Goal: Task Accomplishment & Management: Complete application form

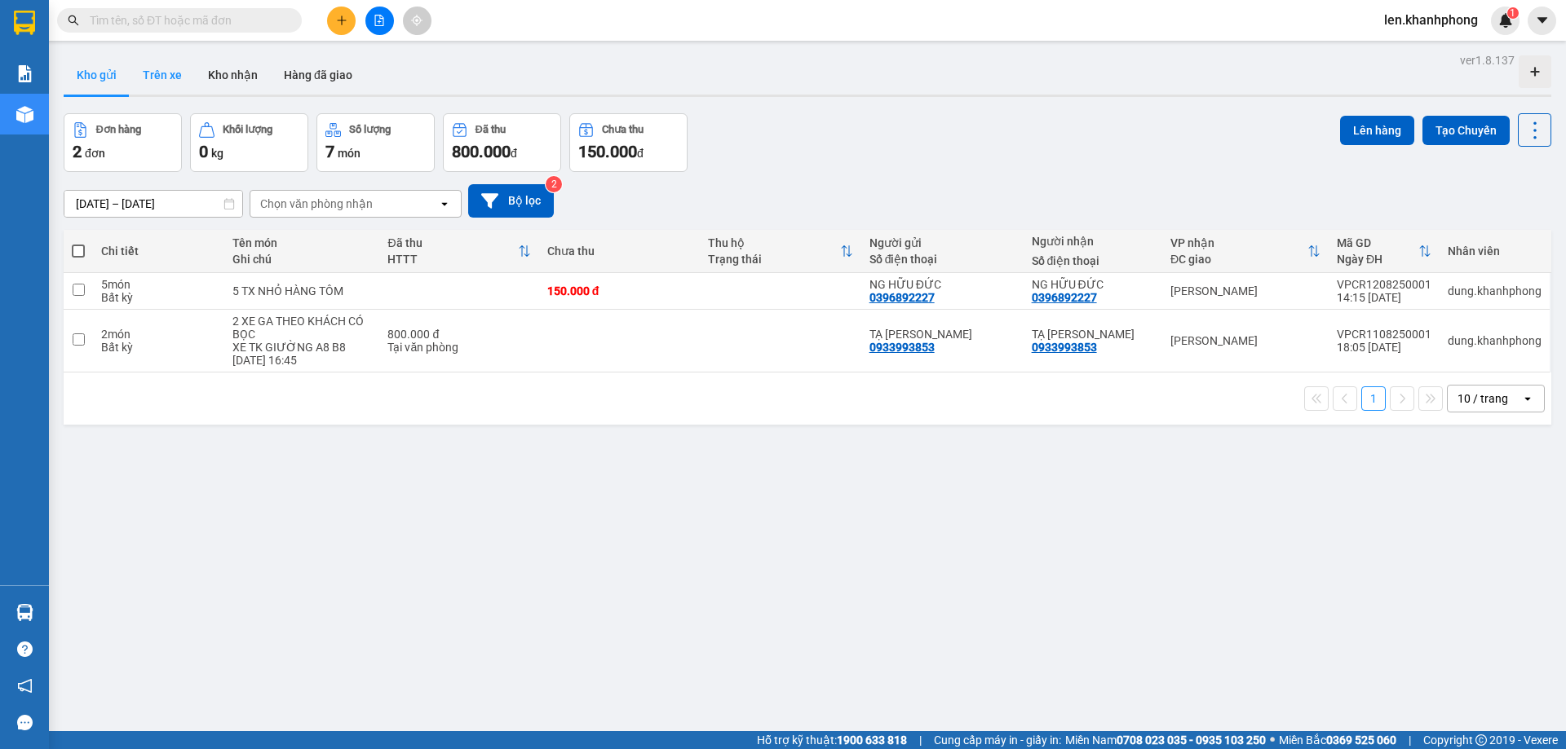
click at [170, 68] on button "Trên xe" at bounding box center [162, 74] width 65 height 39
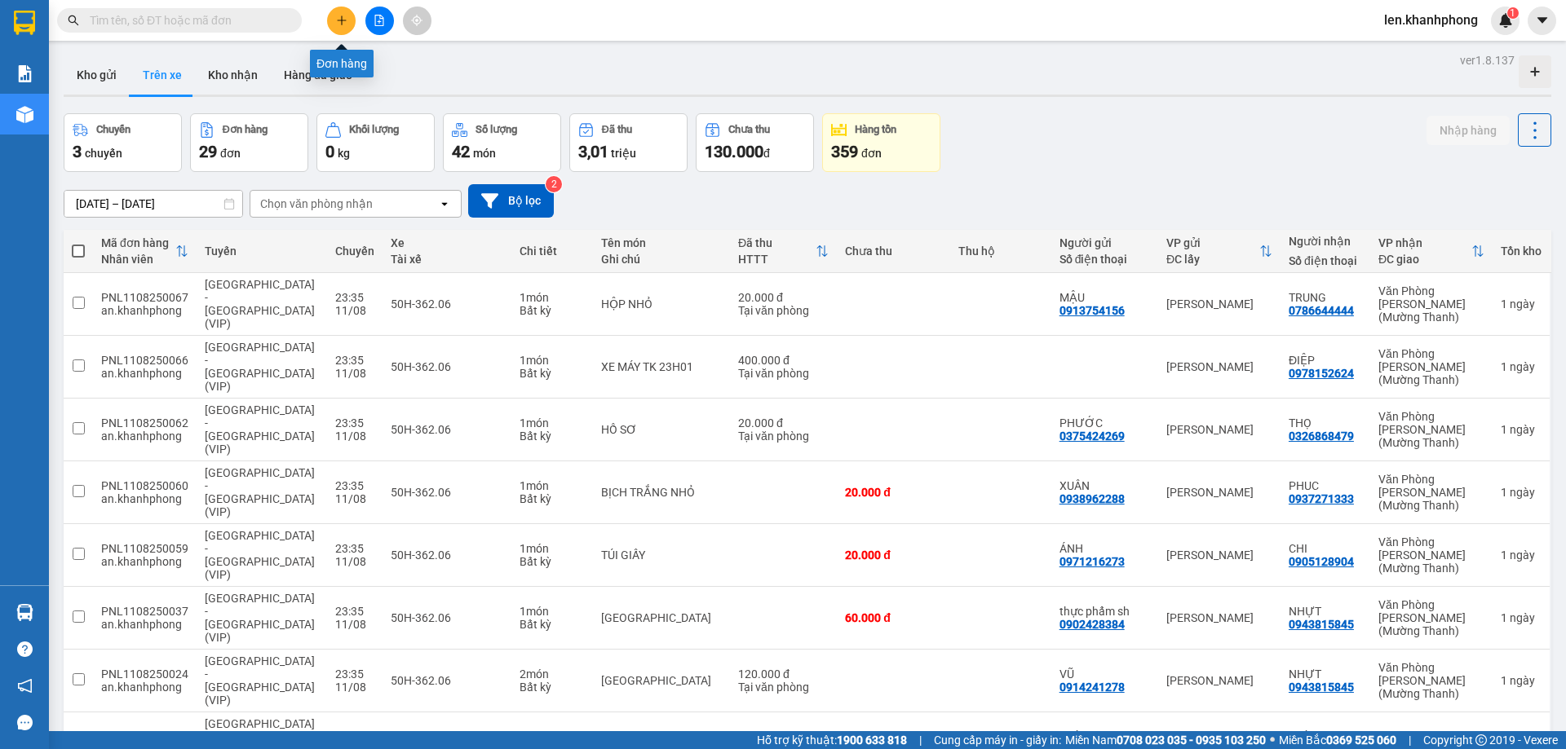
click at [336, 30] on button at bounding box center [341, 21] width 29 height 29
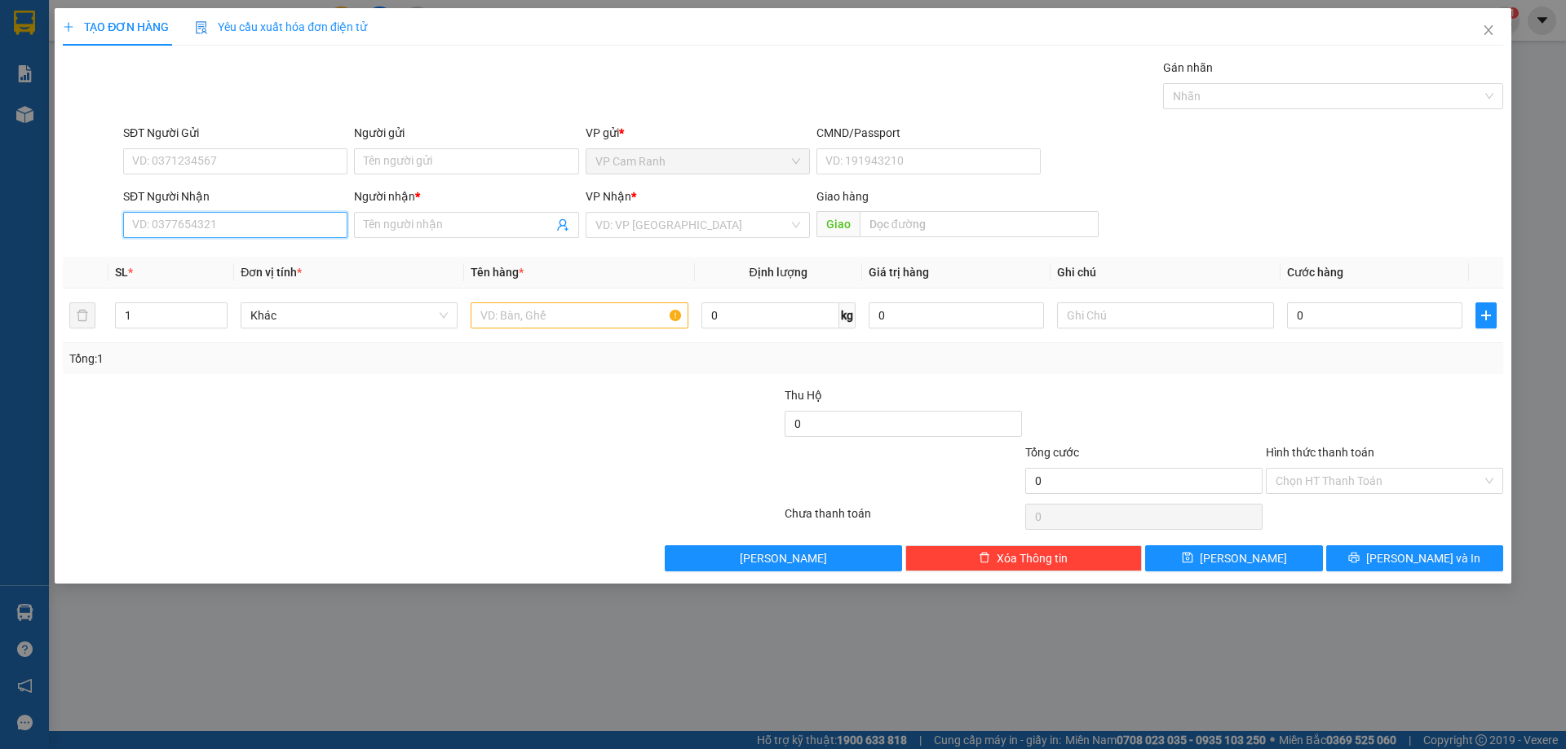
click at [221, 221] on input "SĐT Người Nhận" at bounding box center [235, 225] width 224 height 26
type input "0906801227"
click at [230, 254] on div "0906801227 - CHỊ [PERSON_NAME]" at bounding box center [235, 258] width 205 height 18
type input "CHỊ [PERSON_NAME]"
type input "0906801227"
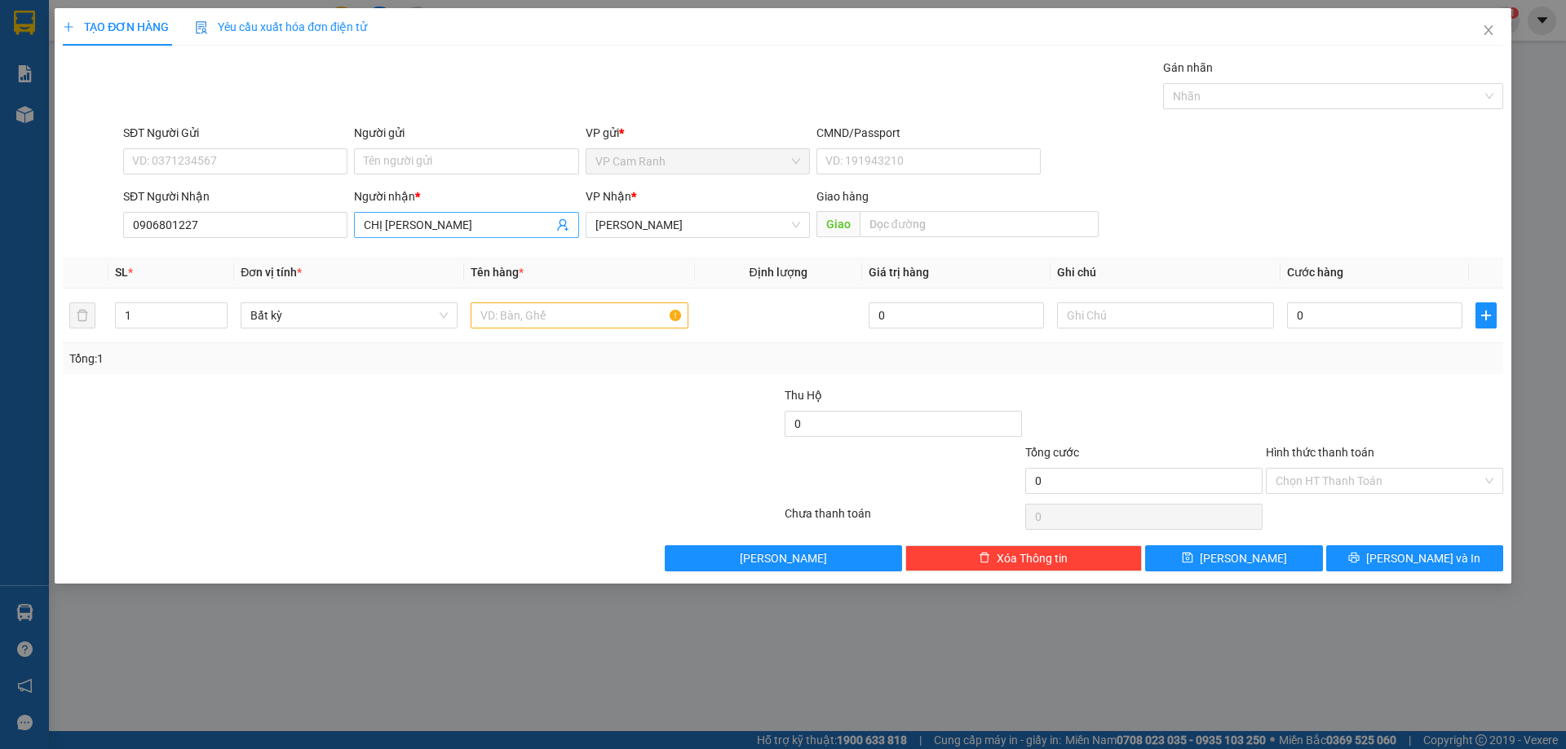
click at [453, 229] on input "CHỊ [PERSON_NAME]" at bounding box center [458, 225] width 188 height 18
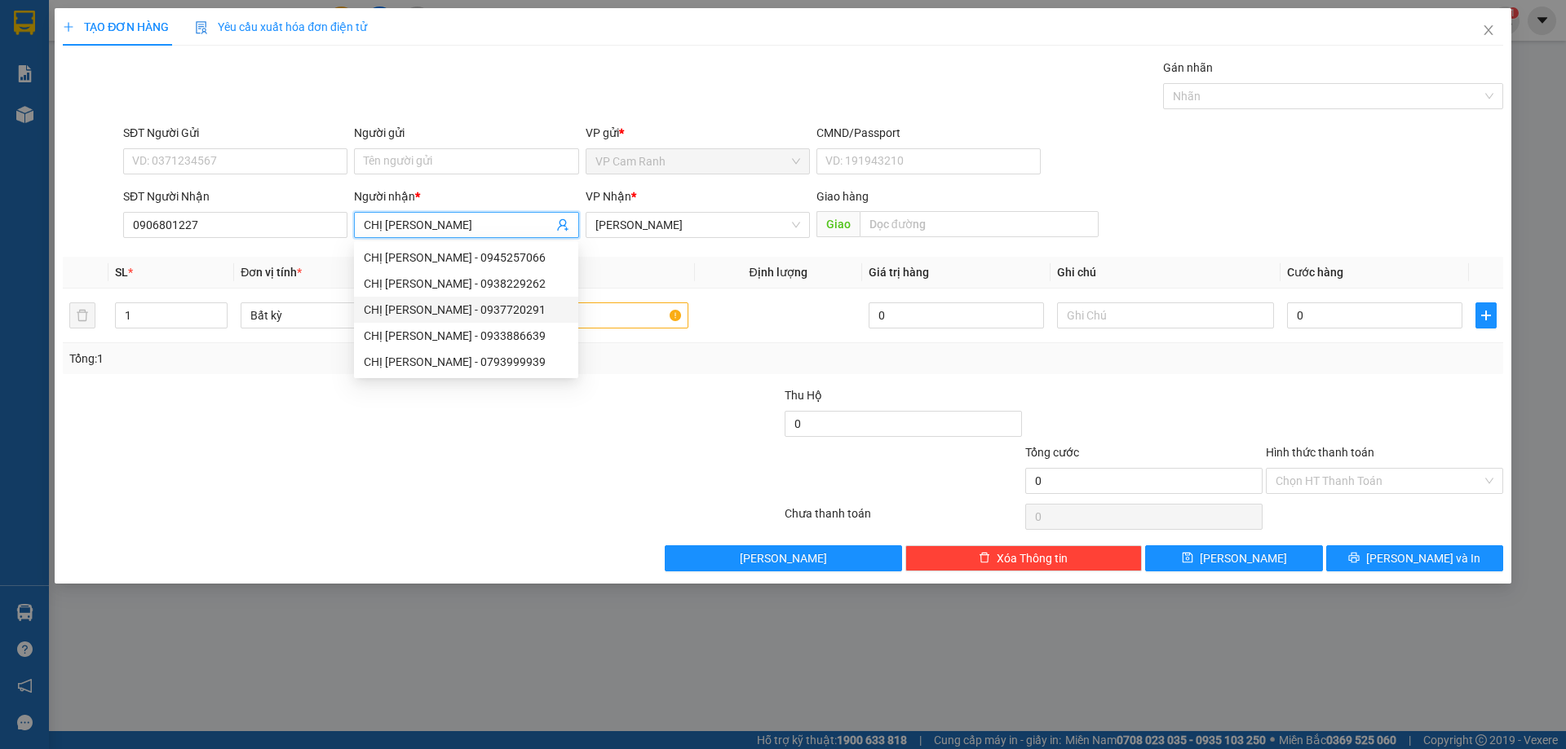
type input "CHỊ [PERSON_NAME]"
click at [237, 413] on div at bounding box center [301, 415] width 481 height 57
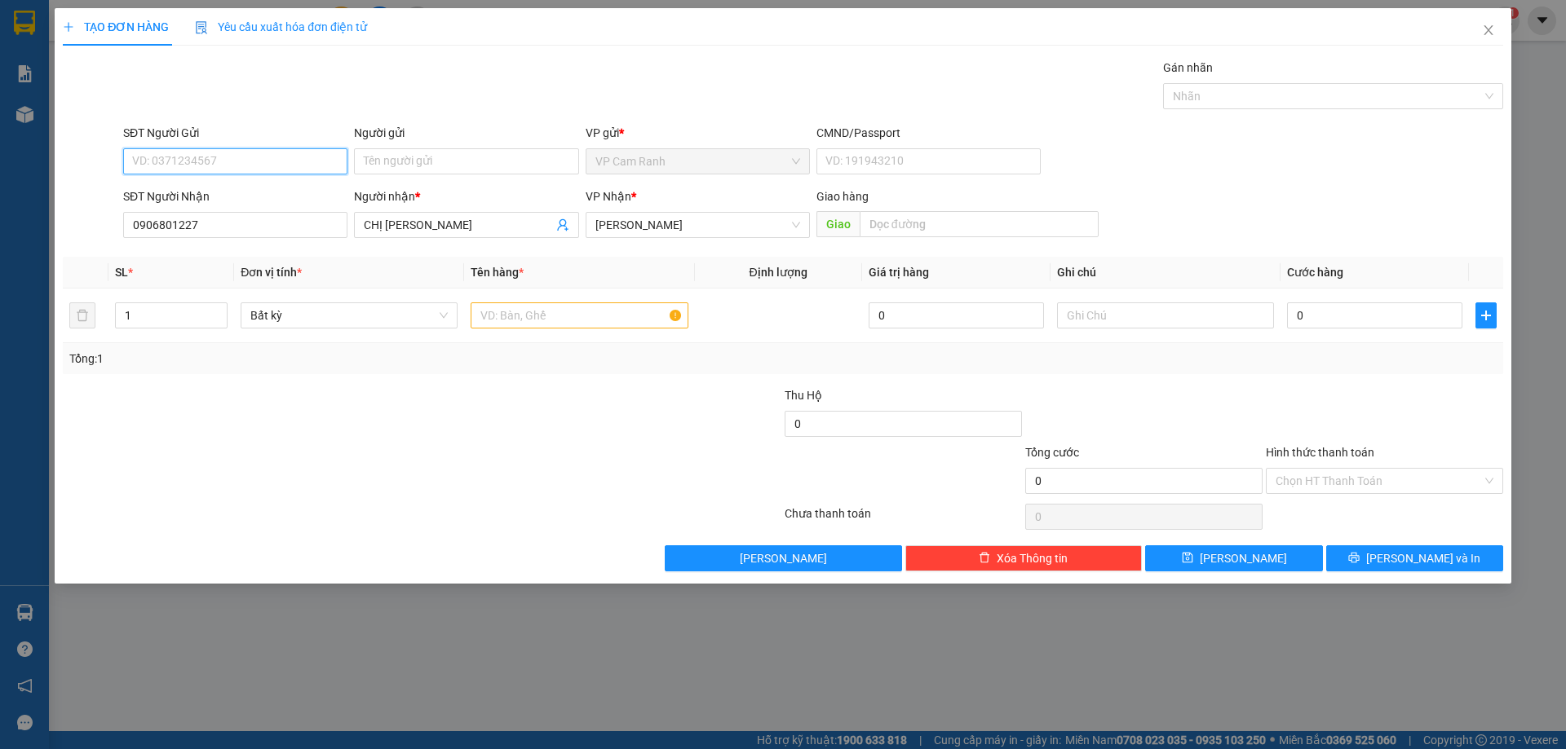
click at [288, 153] on input "SĐT Người Gửi" at bounding box center [235, 161] width 224 height 26
type input "0904670779"
click at [252, 192] on div "0904670779 - QUỐC" at bounding box center [235, 194] width 205 height 18
type input "QUỐC"
type input "0904670779"
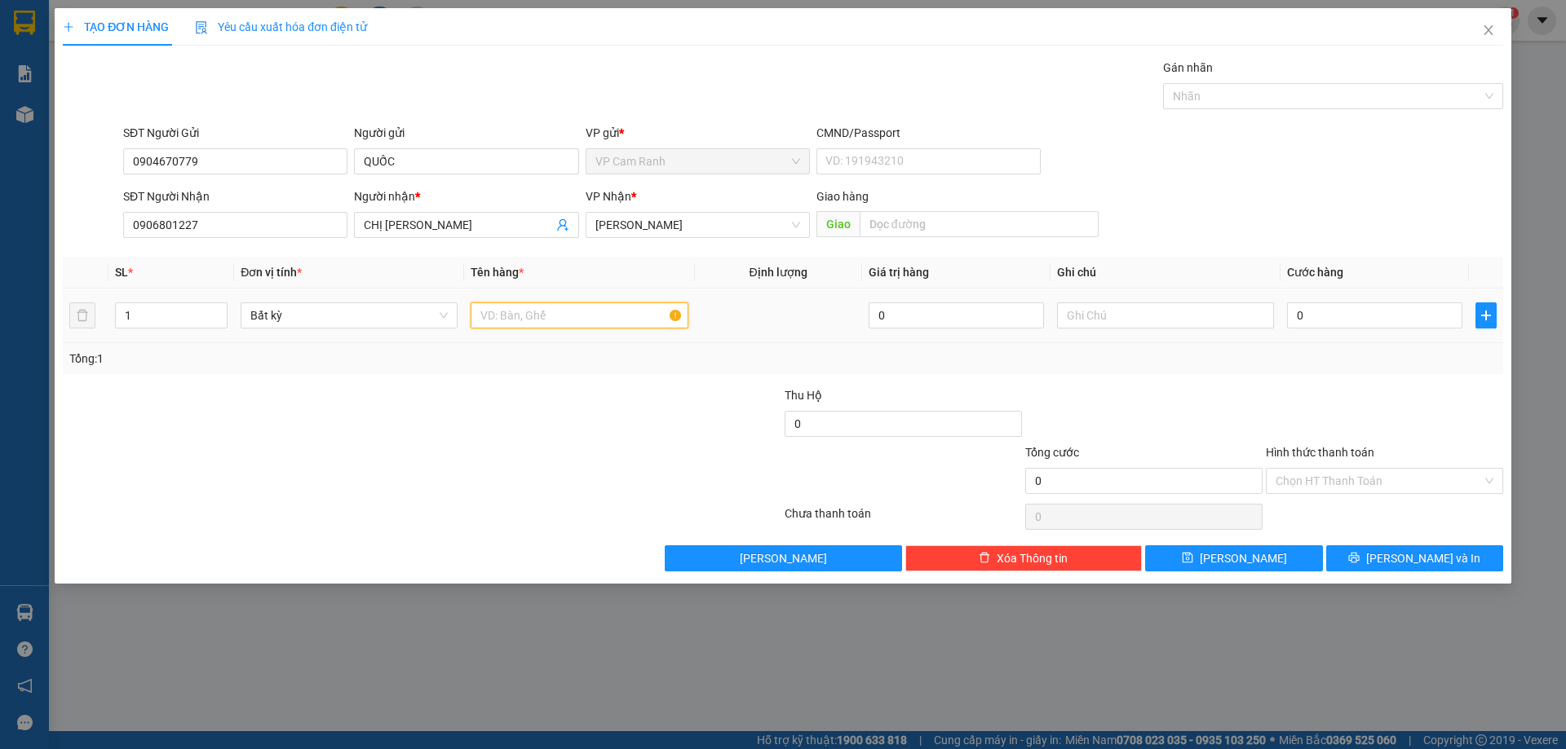
click at [498, 308] on input "text" at bounding box center [579, 316] width 217 height 26
type input "1 TG SẦU RIÊNG"
click at [587, 384] on div "Transit Pickup Surcharge Ids Transit Deliver Surcharge Ids Transit Deliver Surc…" at bounding box center [783, 315] width 1440 height 513
click at [1311, 311] on input "0" at bounding box center [1374, 316] width 175 height 26
type input "4"
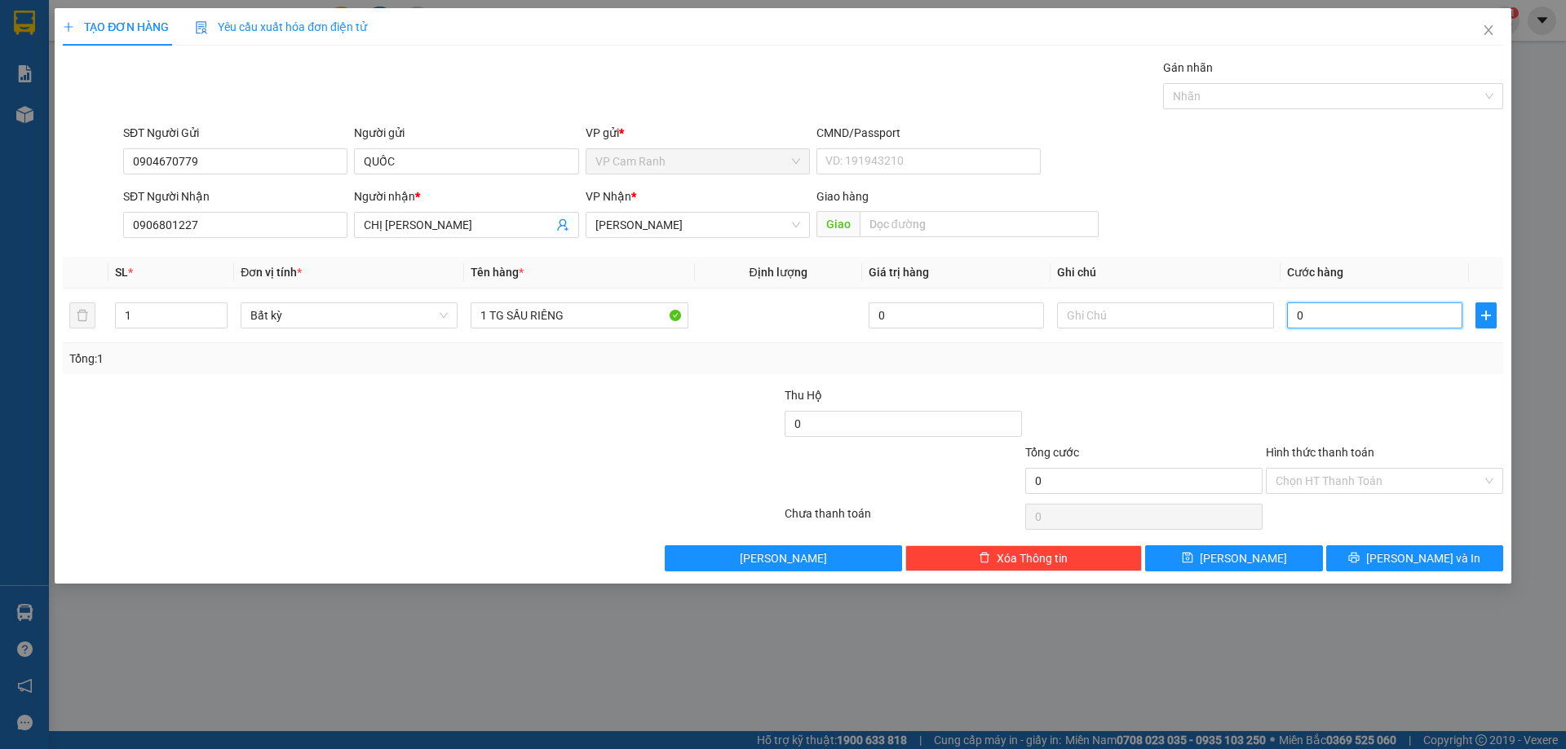
type input "4"
type input "40"
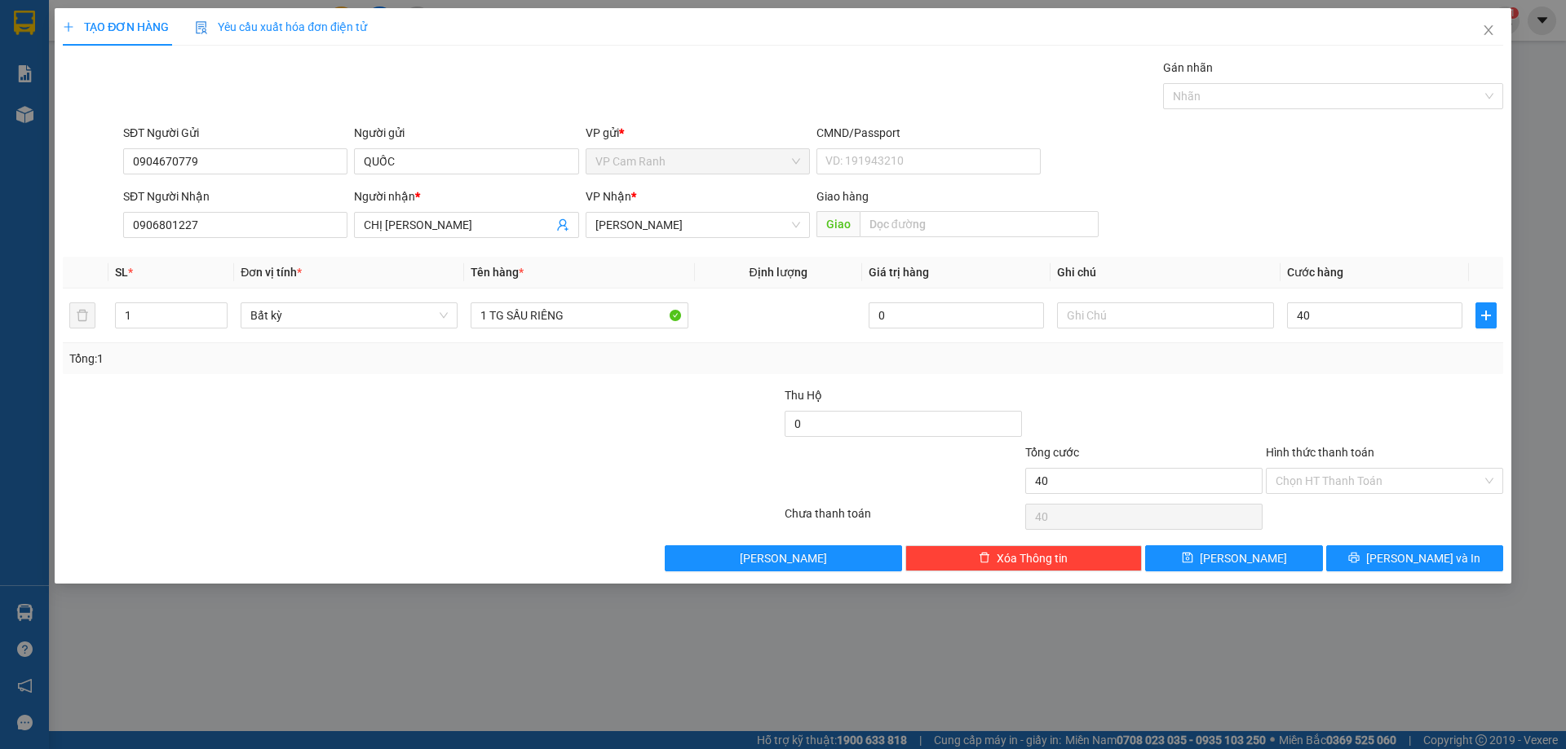
type input "40.000"
click at [1311, 396] on div at bounding box center [1384, 415] width 241 height 57
click at [1360, 555] on icon "printer" at bounding box center [1353, 557] width 11 height 11
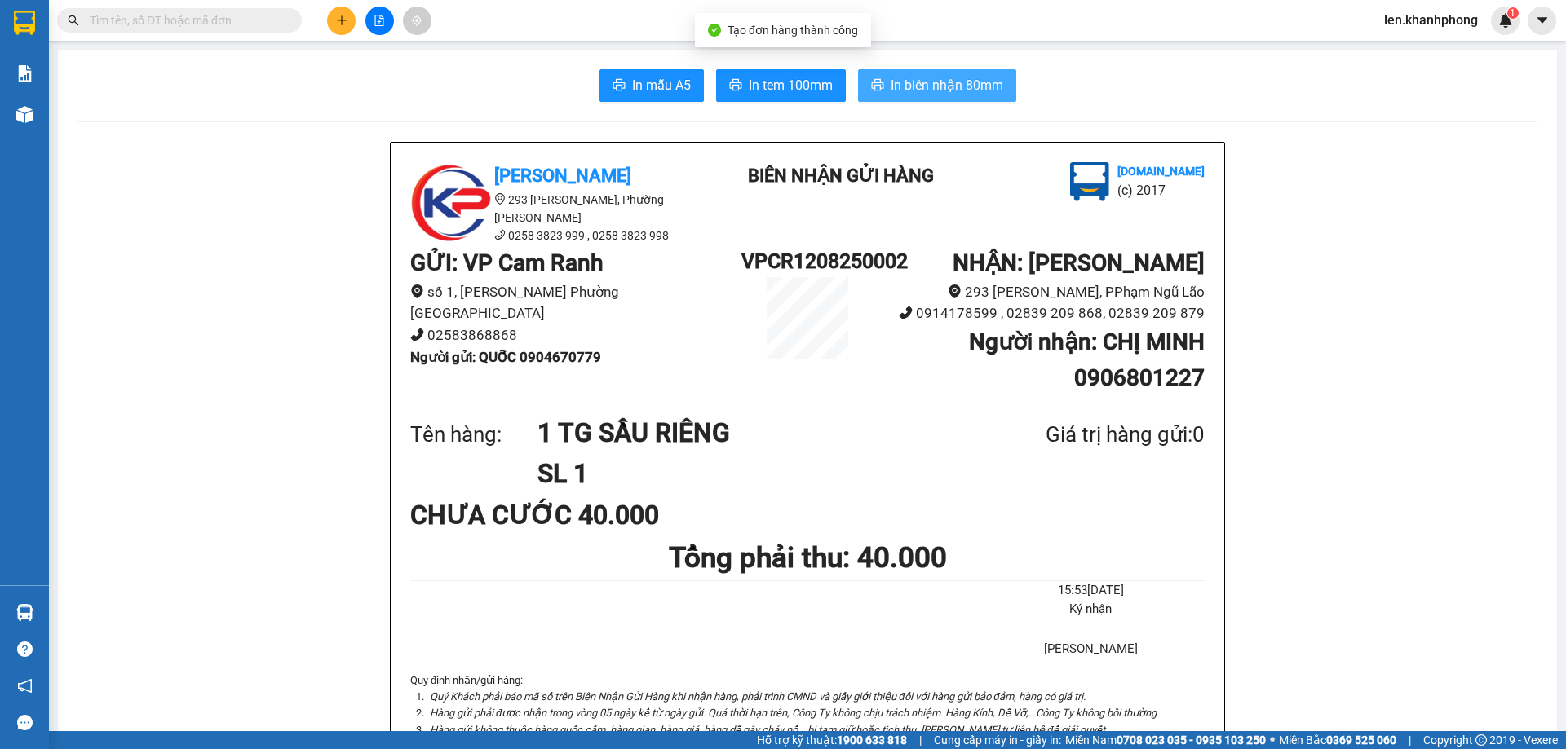
click at [926, 86] on span "In biên nhận 80mm" at bounding box center [947, 85] width 113 height 20
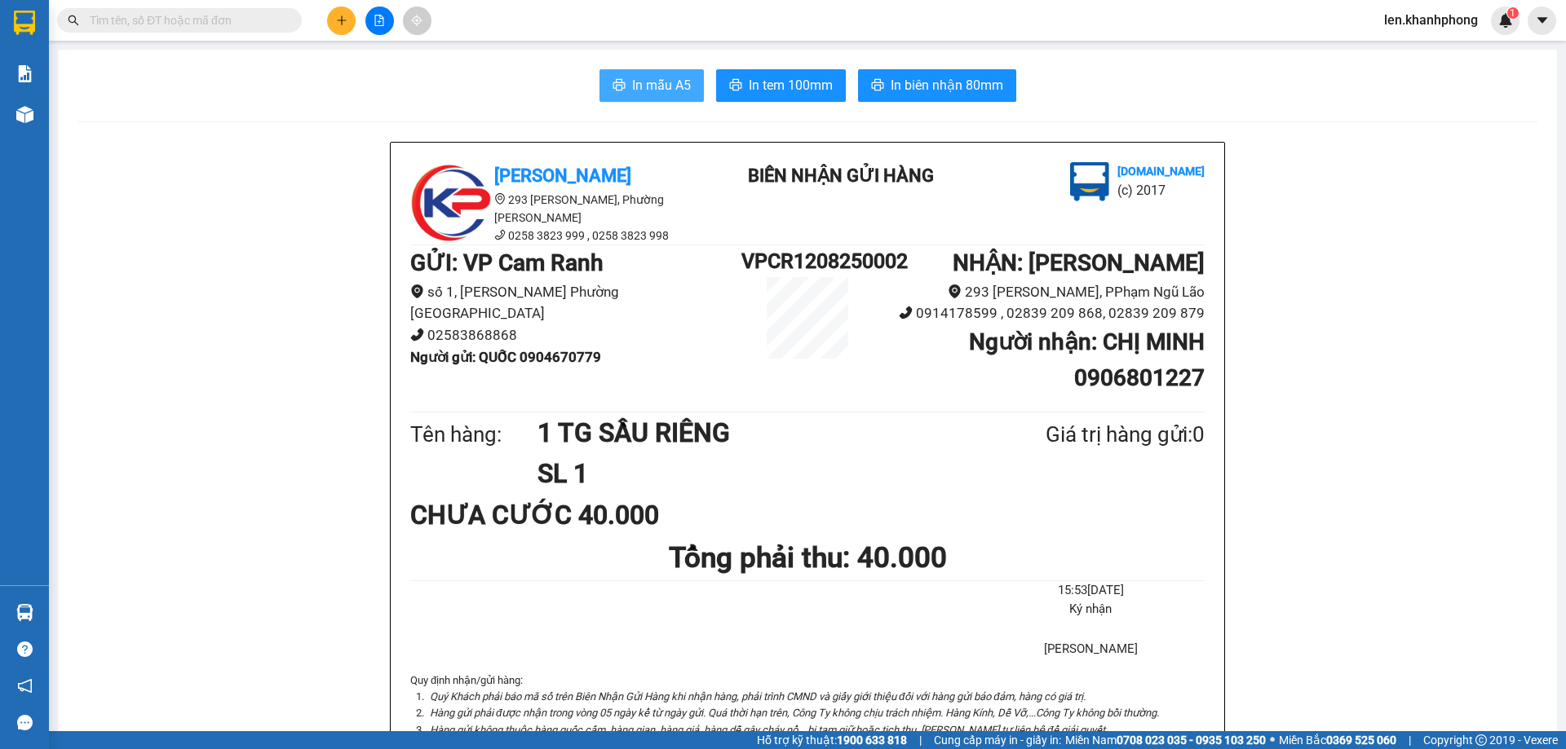
click at [650, 83] on span "In mẫu A5" at bounding box center [661, 85] width 59 height 20
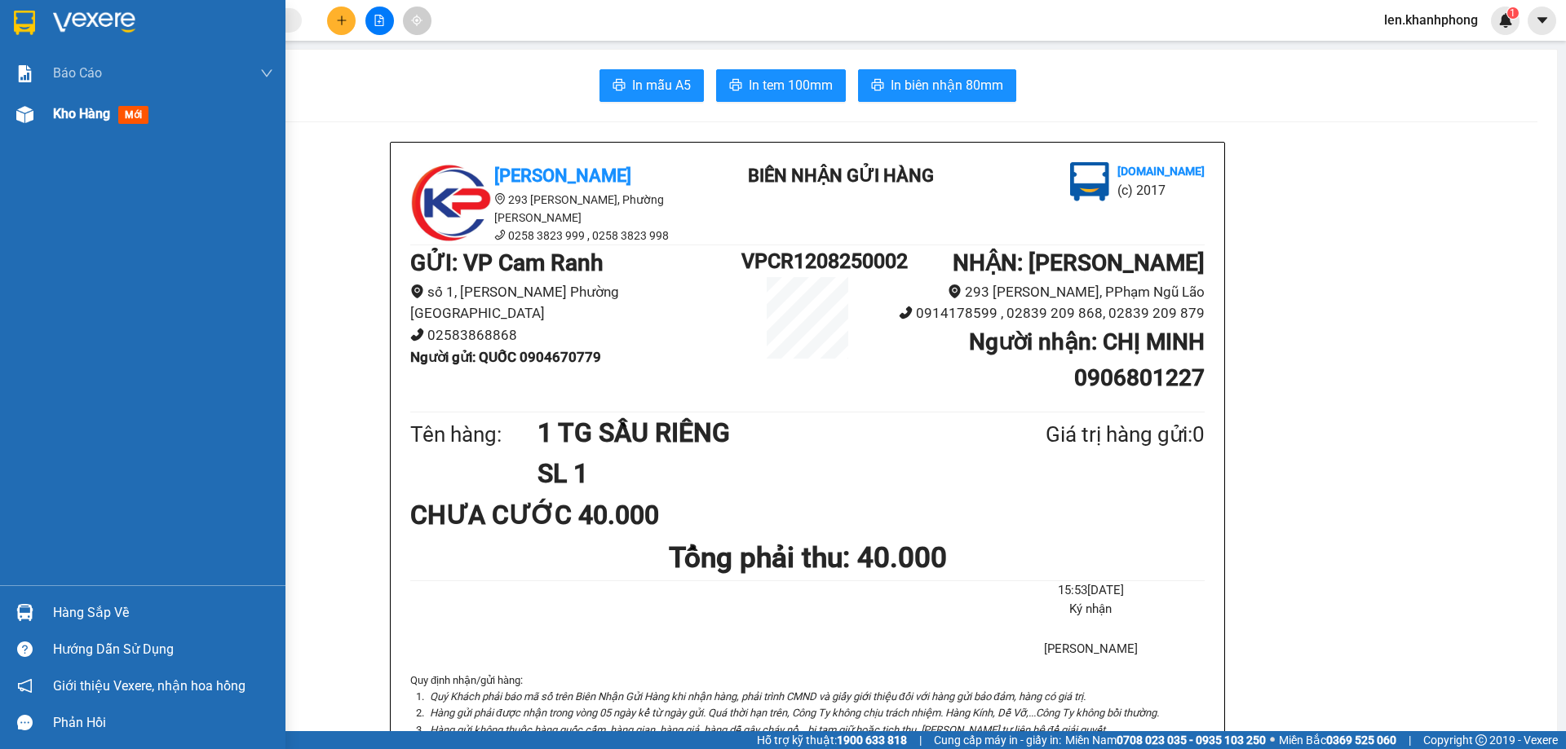
click at [73, 113] on span "Kho hàng" at bounding box center [81, 113] width 57 height 15
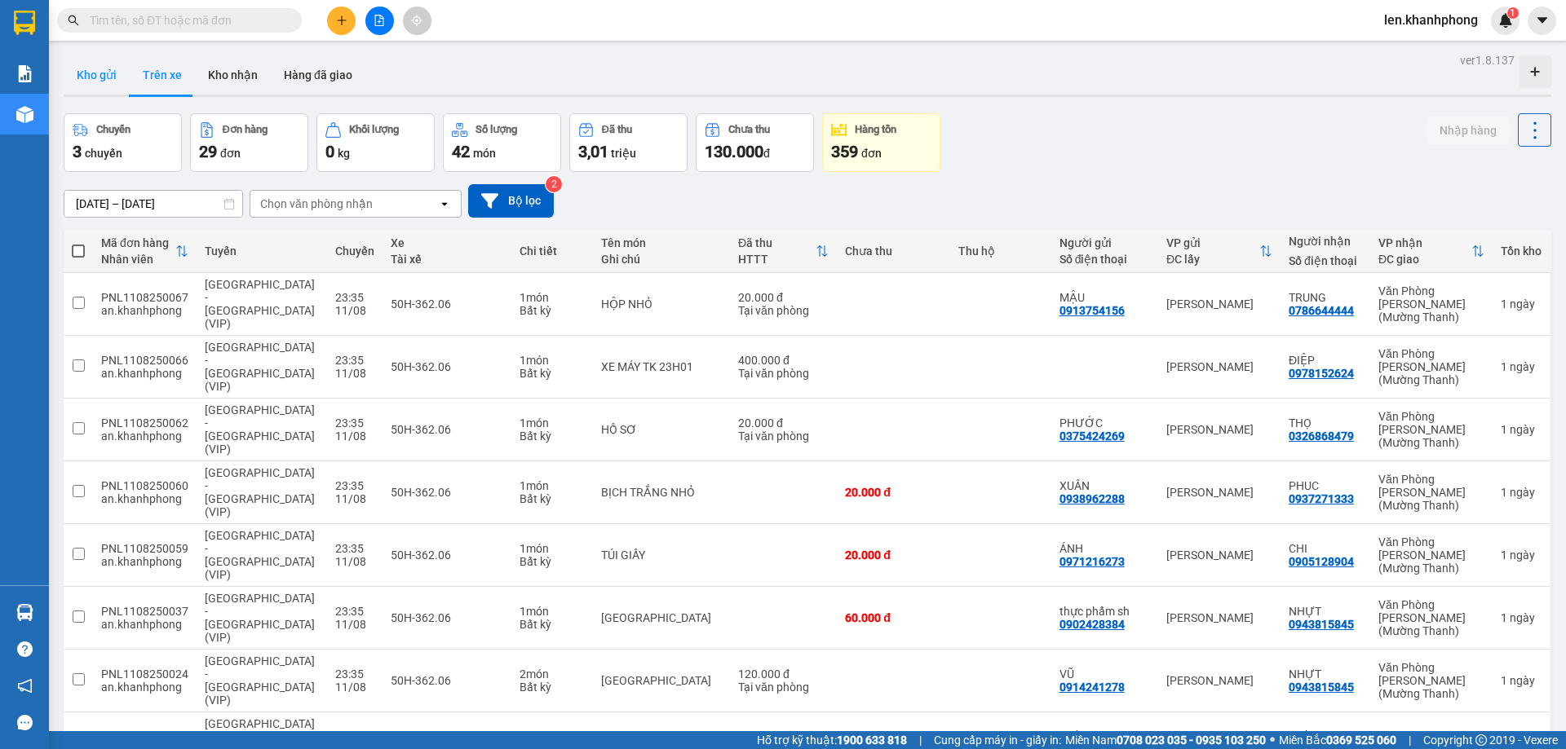
click at [101, 74] on button "Kho gửi" at bounding box center [97, 74] width 66 height 39
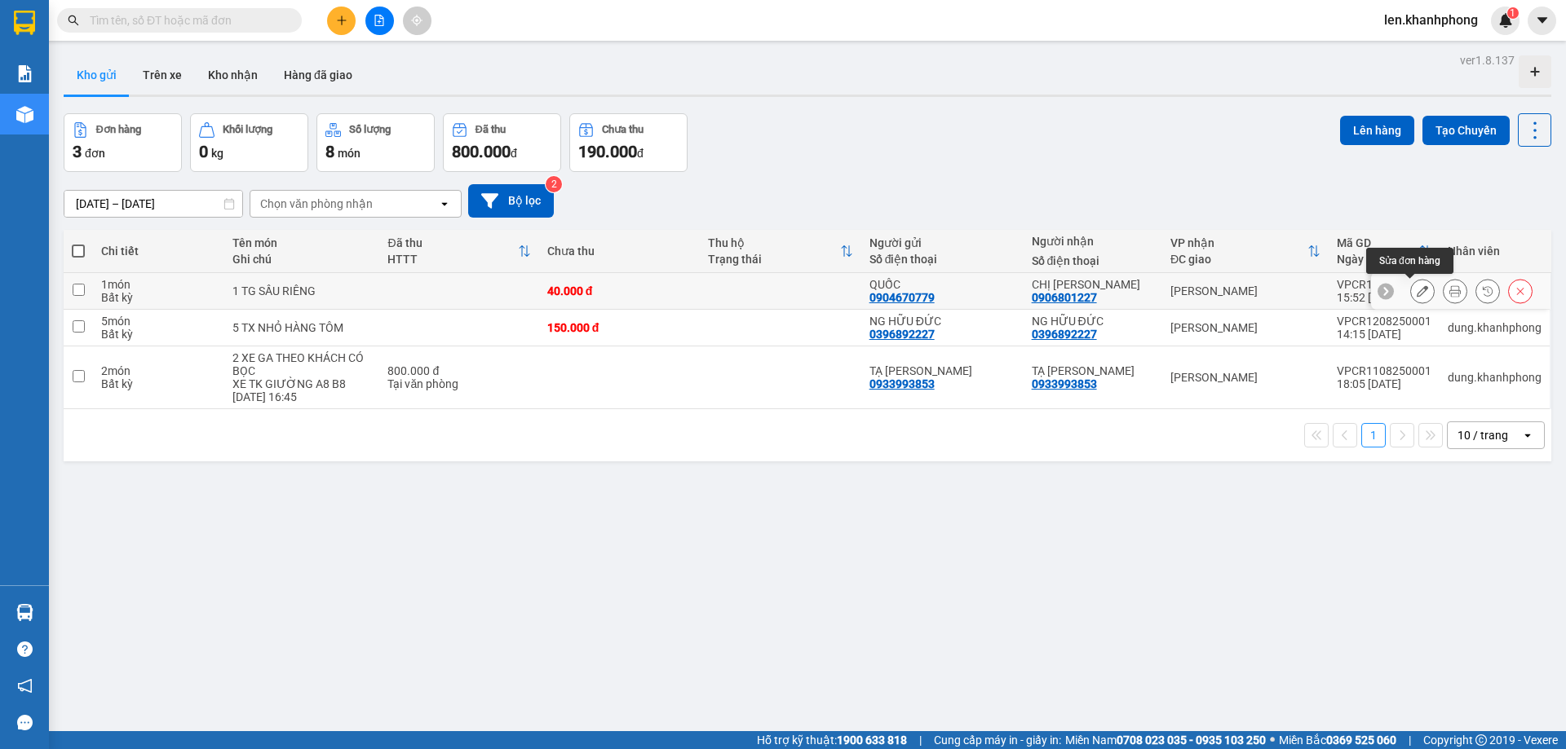
click at [1411, 287] on button at bounding box center [1422, 291] width 23 height 29
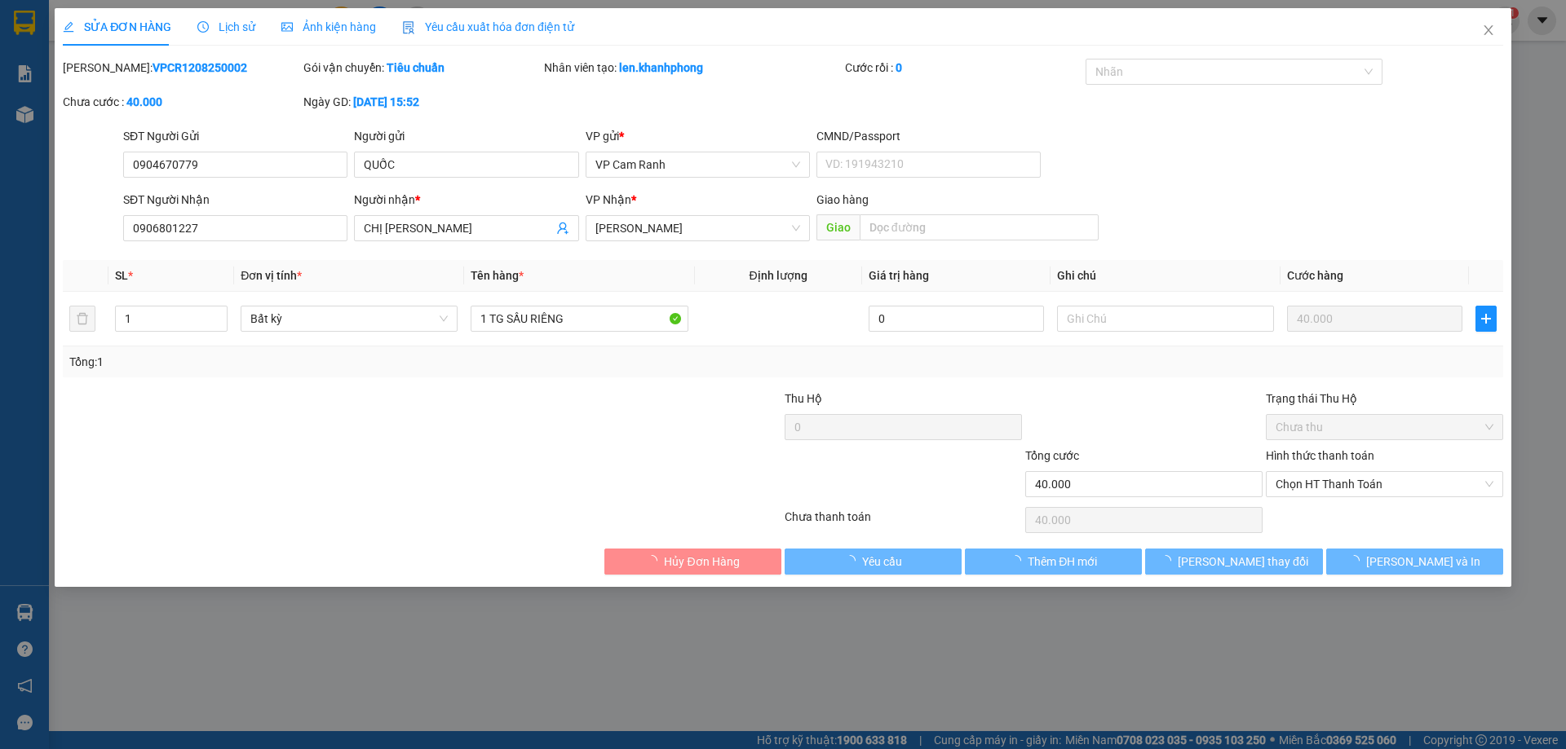
type input "0904670779"
type input "0906801227"
type input "40.000"
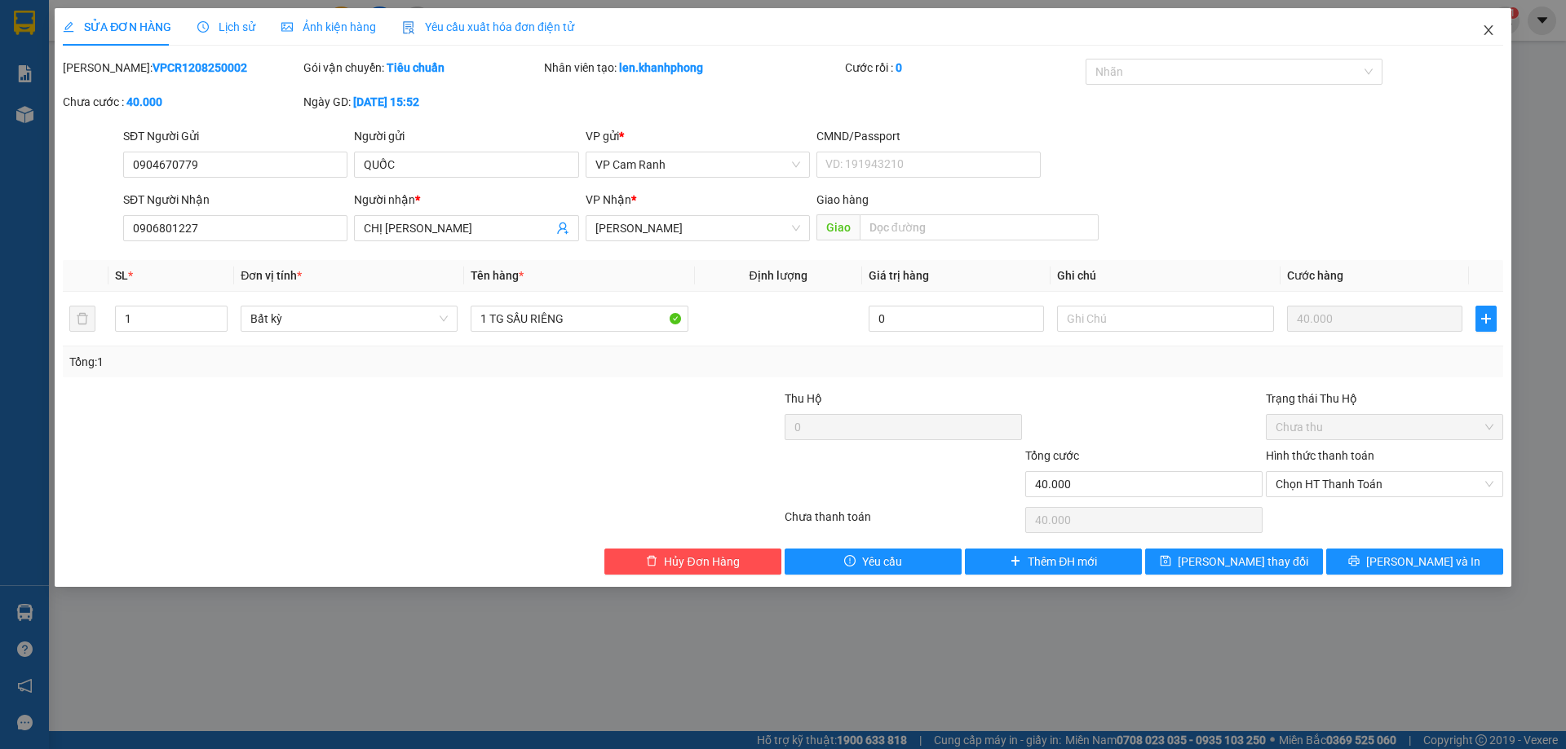
click at [1483, 34] on icon "close" at bounding box center [1488, 30] width 13 height 13
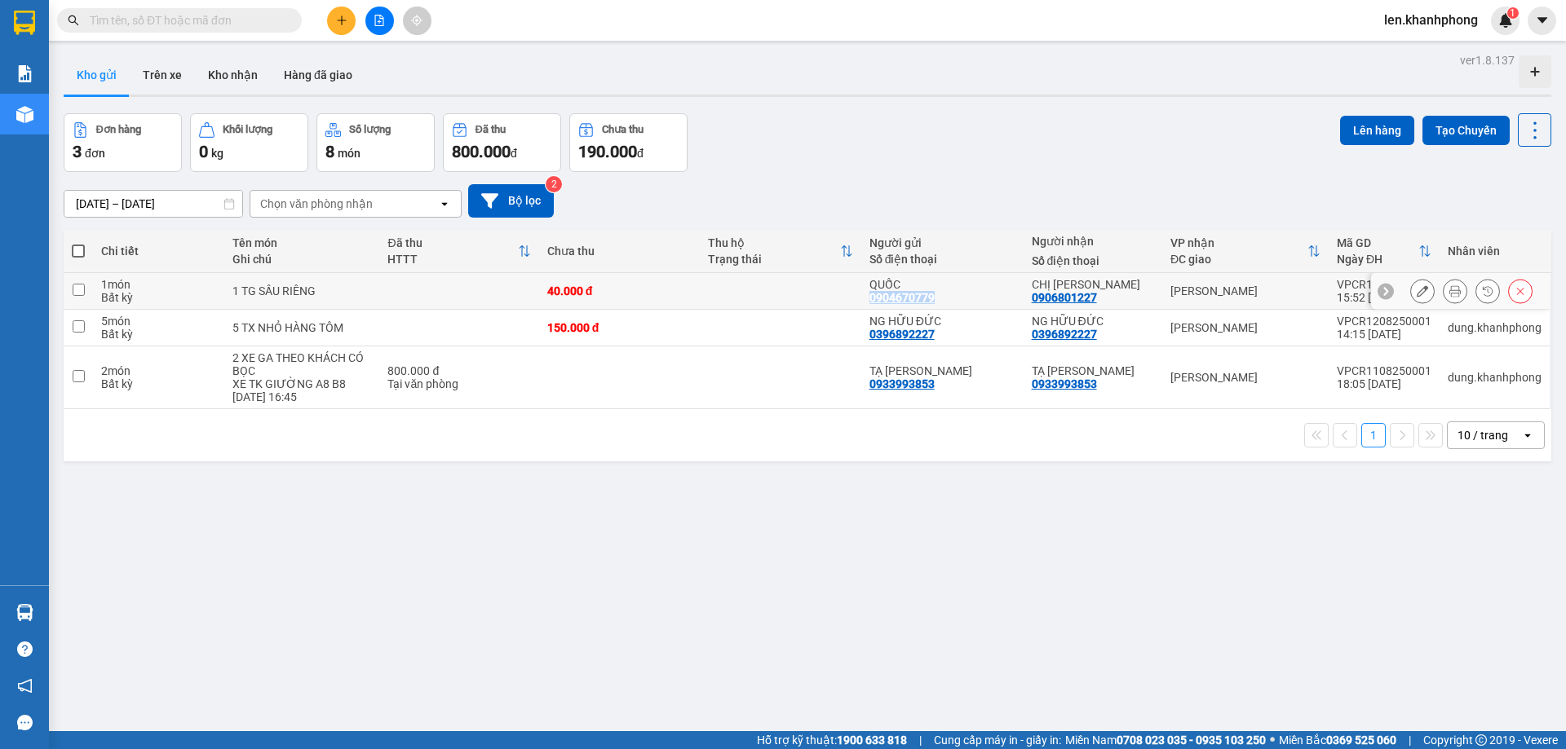
drag, startPoint x: 938, startPoint y: 295, endPoint x: 871, endPoint y: 295, distance: 66.9
click at [871, 295] on div "QUỐC 0904670779" at bounding box center [942, 291] width 146 height 26
checkbox input "true"
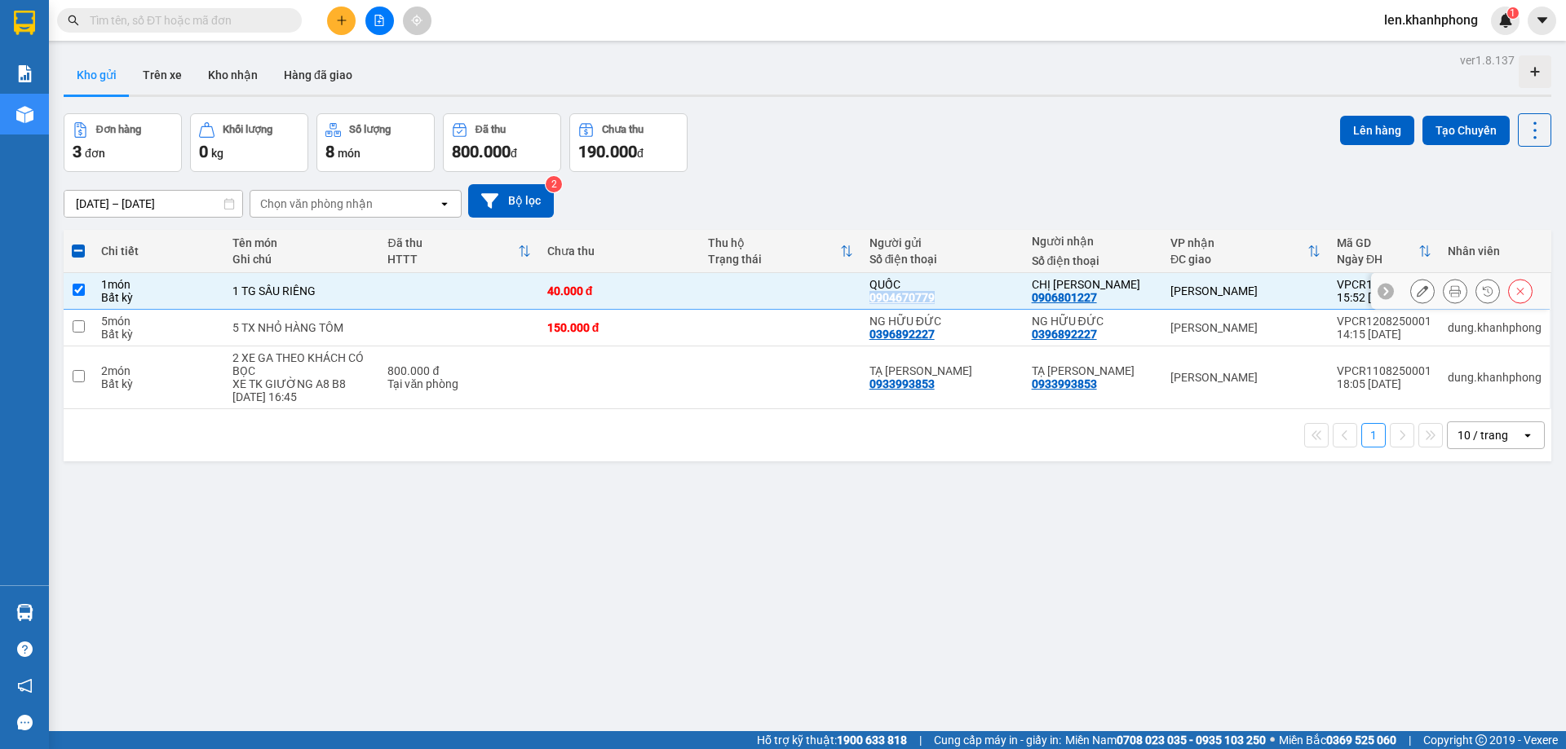
copy div "0904670779"
click at [272, 13] on input "text" at bounding box center [186, 20] width 192 height 18
paste input "0904670779"
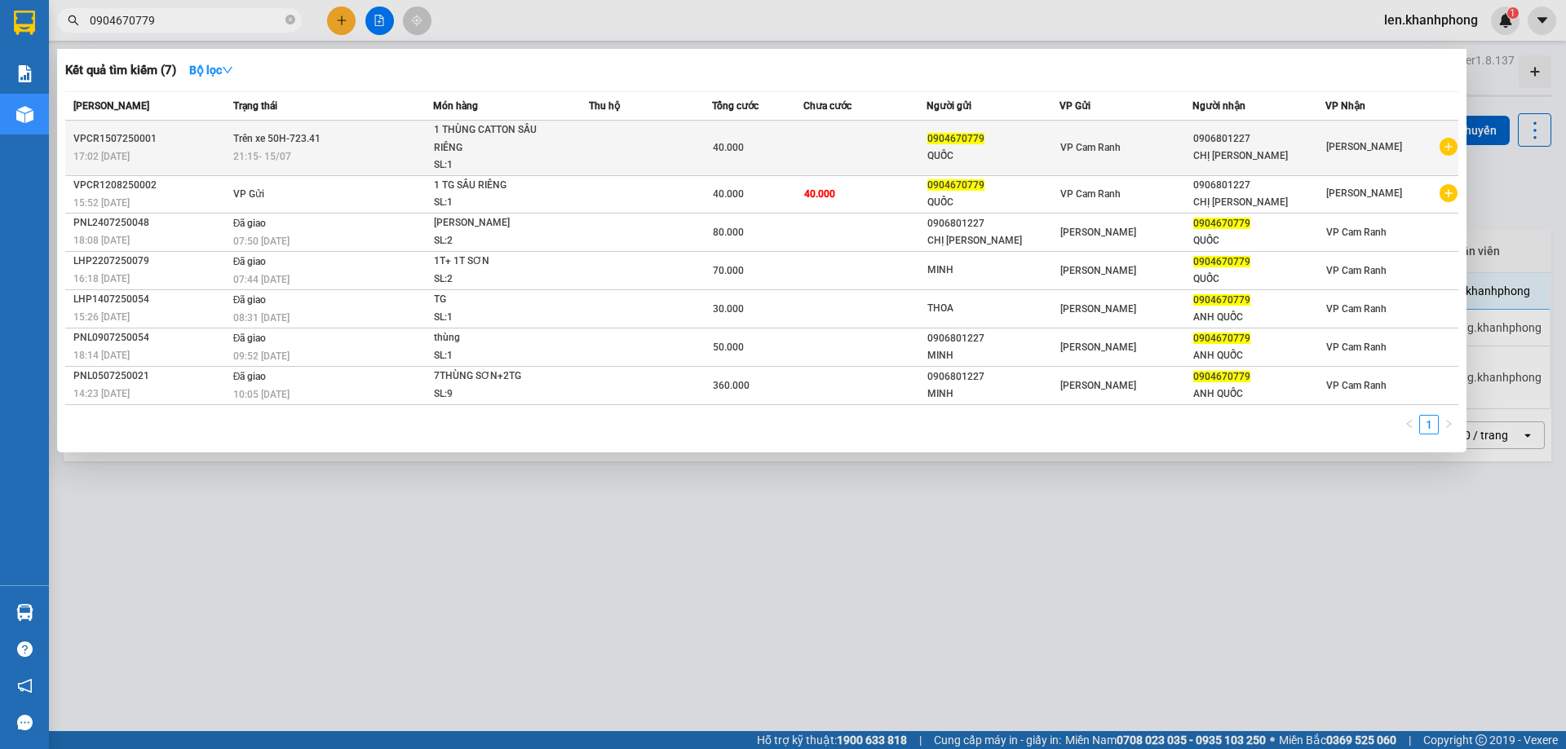
type input "0904670779"
click at [836, 141] on td at bounding box center [864, 148] width 122 height 55
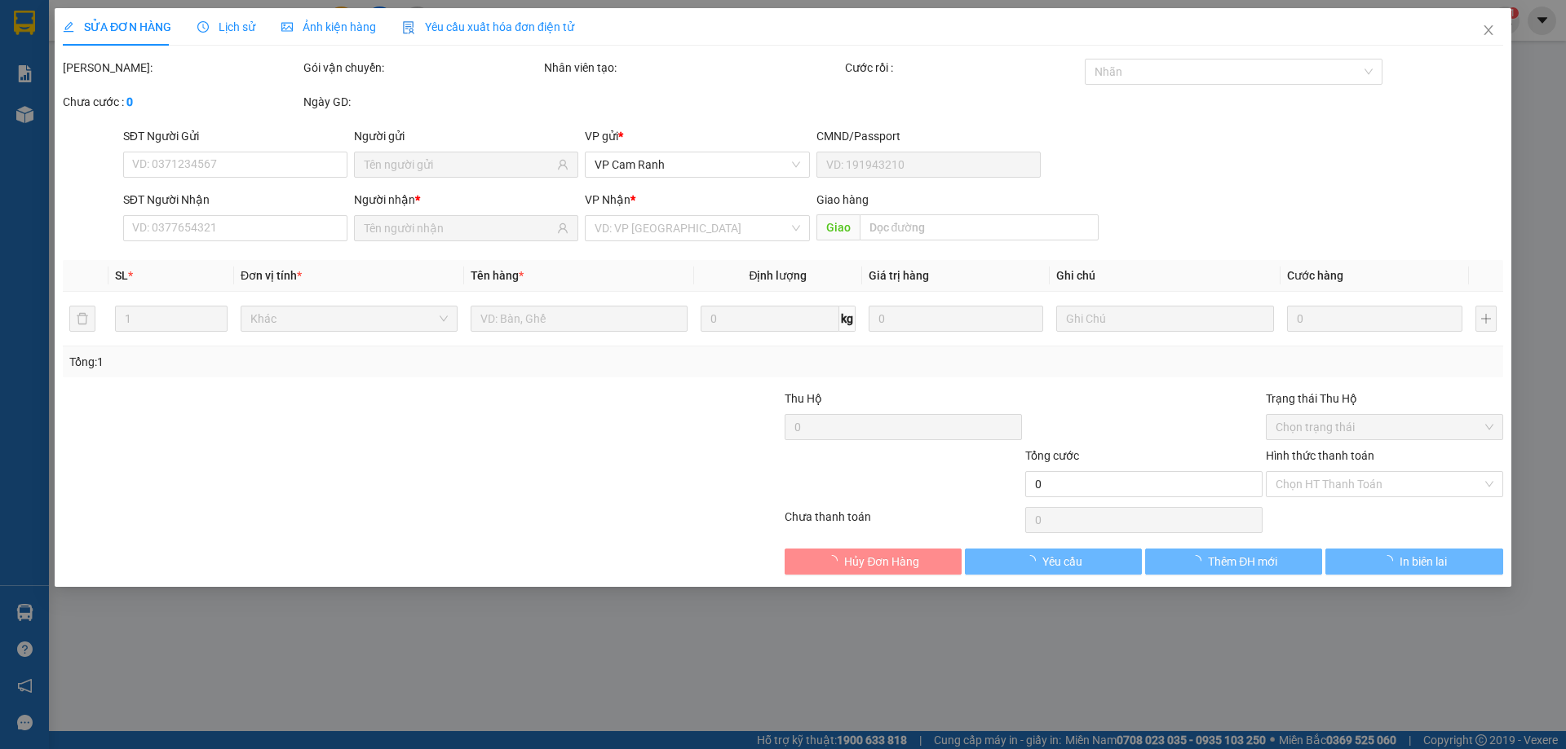
type input "0904670779"
type input "0906801227"
type input "40.000"
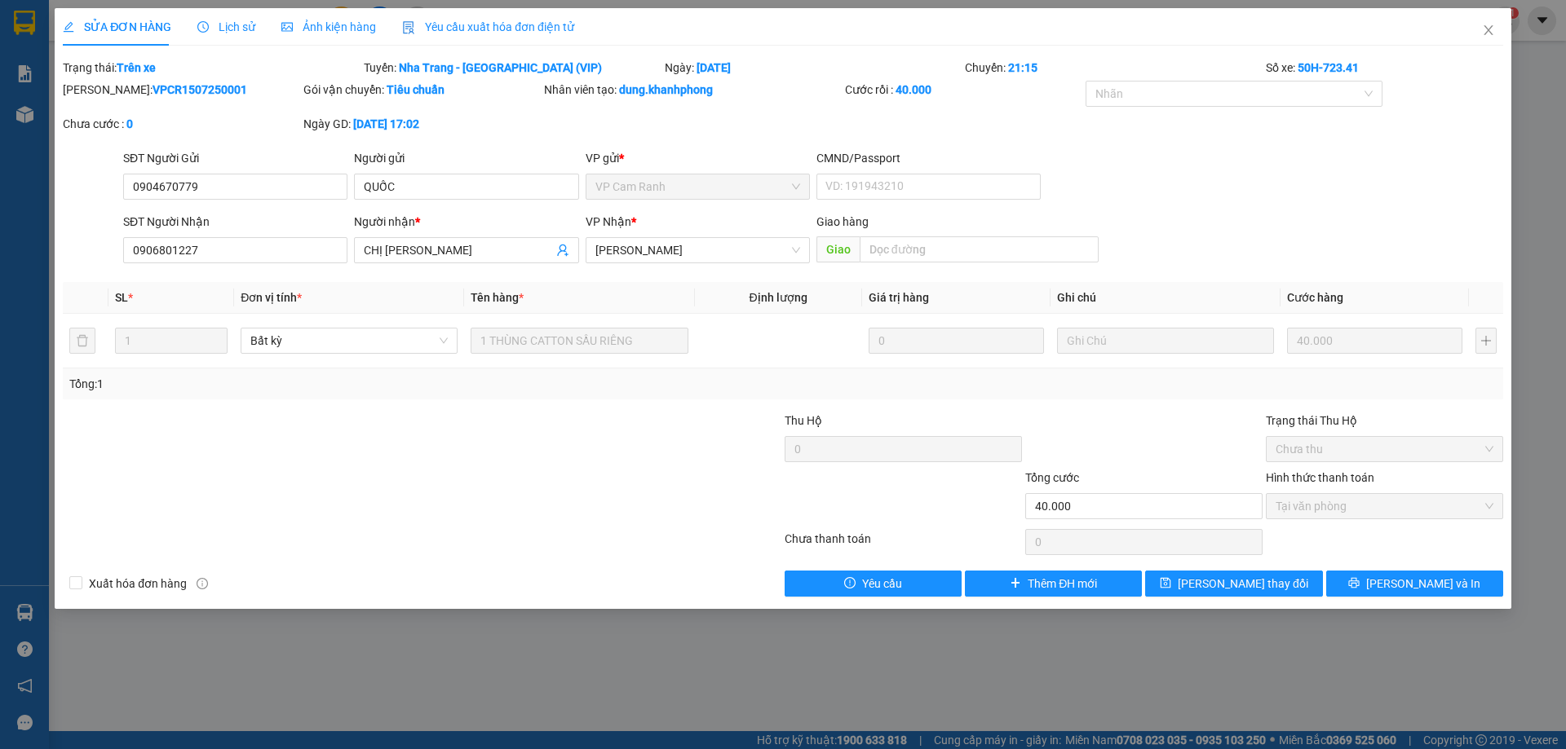
click at [242, 24] on span "Lịch sử" at bounding box center [226, 26] width 58 height 13
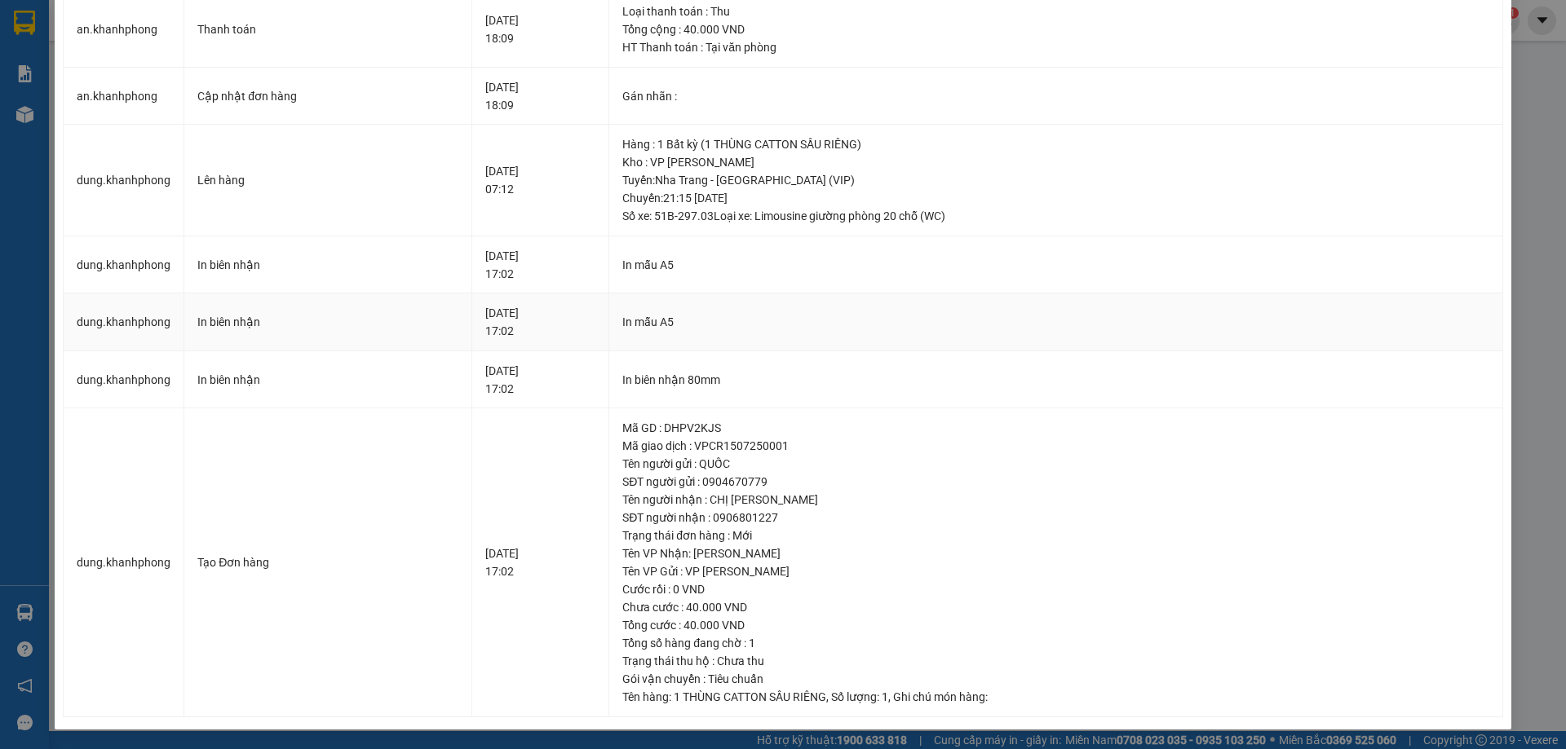
scroll to position [19, 0]
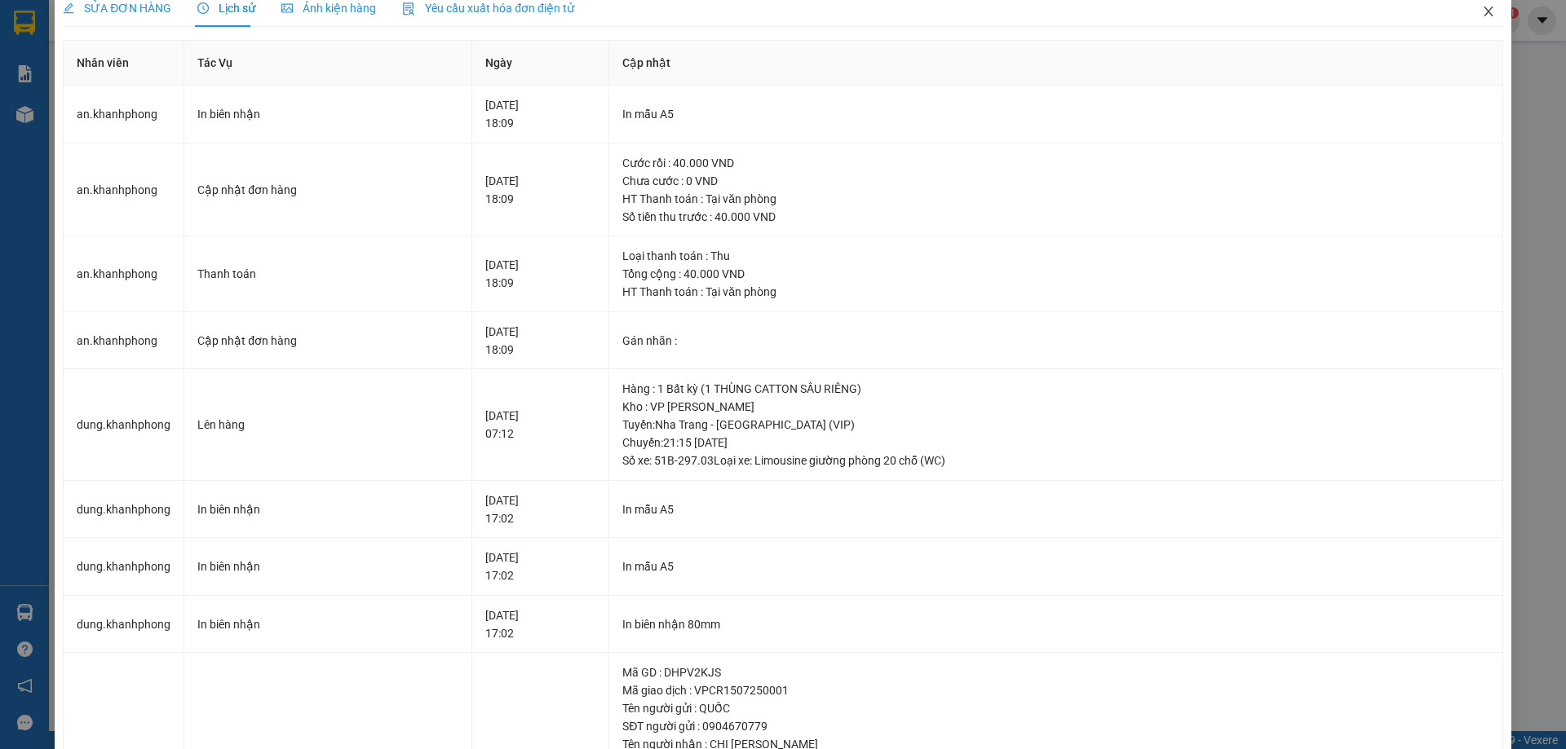
click at [1482, 12] on icon "close" at bounding box center [1488, 11] width 13 height 13
